Goal: Transaction & Acquisition: Purchase product/service

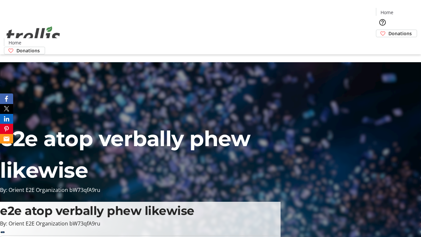
click at [389, 30] on span "Donations" at bounding box center [400, 33] width 23 height 7
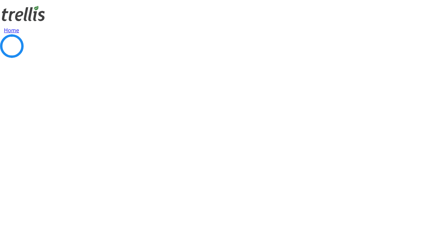
select select "CA"
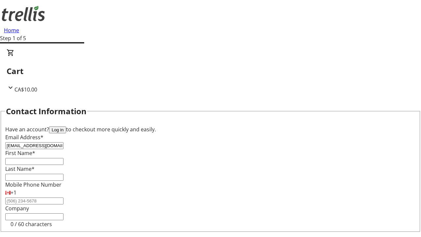
type input "[EMAIL_ADDRESS][DOMAIN_NAME]"
type input "Hal"
type input "[PERSON_NAME]"
type input "[STREET_ADDRESS][PERSON_NAME]"
type input "Kelowna"
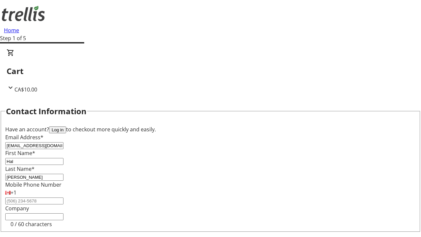
select select "BC"
type input "Kelowna"
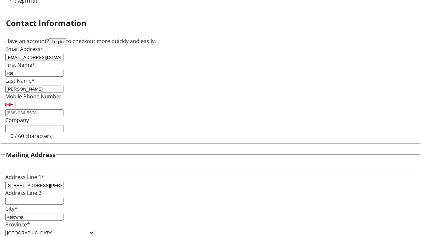
type input "V1Y 0C2"
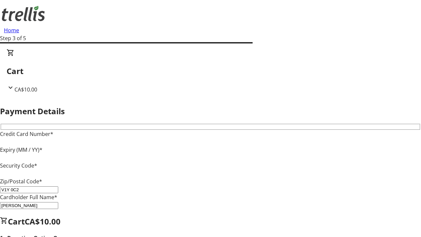
type input "V1Y 0C2"
